Goal: Register for event/course

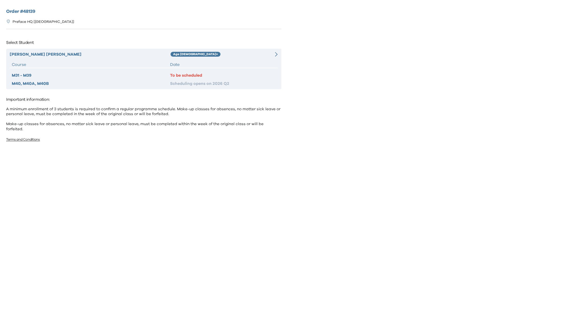
click at [219, 62] on div "Date" at bounding box center [223, 65] width 106 height 6
click at [252, 62] on div "Date" at bounding box center [223, 65] width 106 height 6
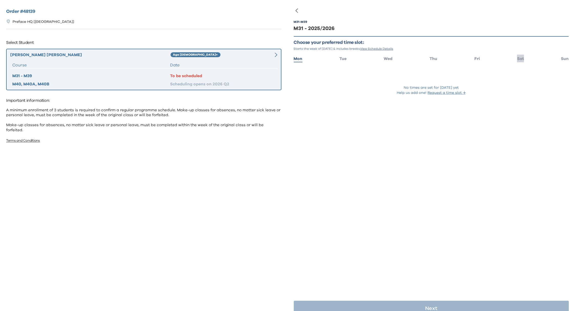
click at [517, 57] on span "Sat" at bounding box center [520, 59] width 7 height 4
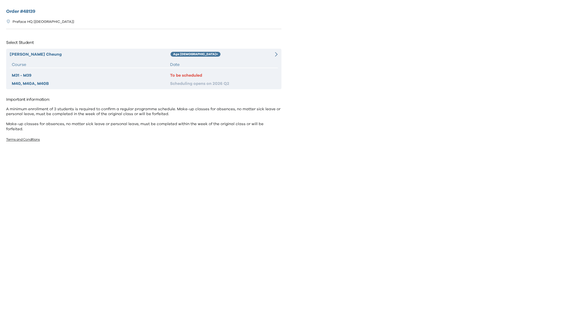
click at [224, 62] on div "Date" at bounding box center [223, 65] width 106 height 6
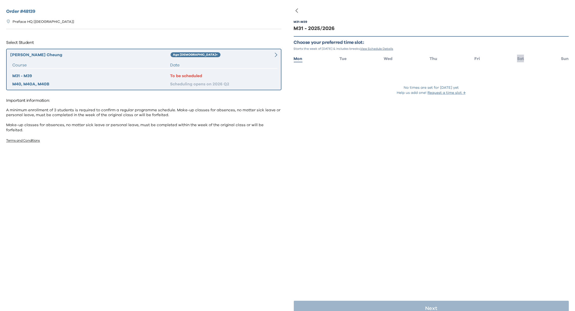
click at [517, 61] on li "Sat" at bounding box center [520, 58] width 7 height 7
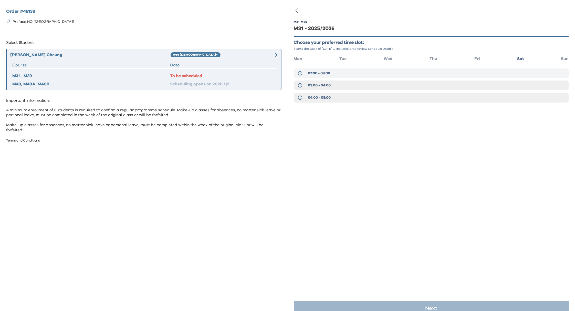
click at [330, 73] on span "07:00 - 08:00" at bounding box center [319, 73] width 22 height 5
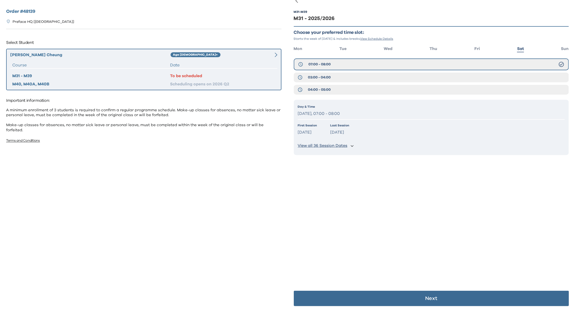
scroll to position [10, 0]
click at [428, 297] on p "Next" at bounding box center [431, 298] width 12 height 5
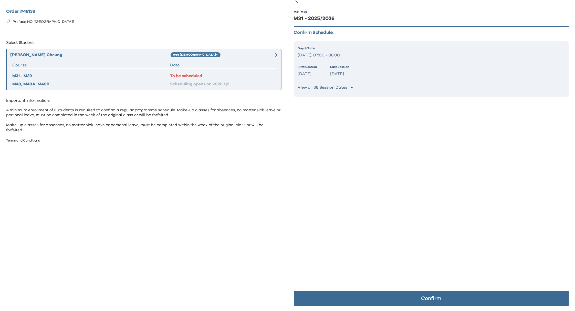
click at [429, 300] on p "Confirm" at bounding box center [431, 298] width 20 height 5
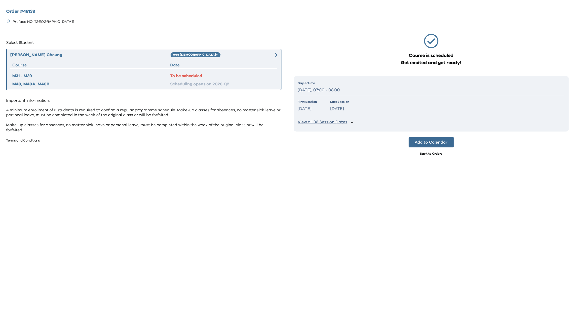
scroll to position [0, 0]
